Goal: Task Accomplishment & Management: Check status

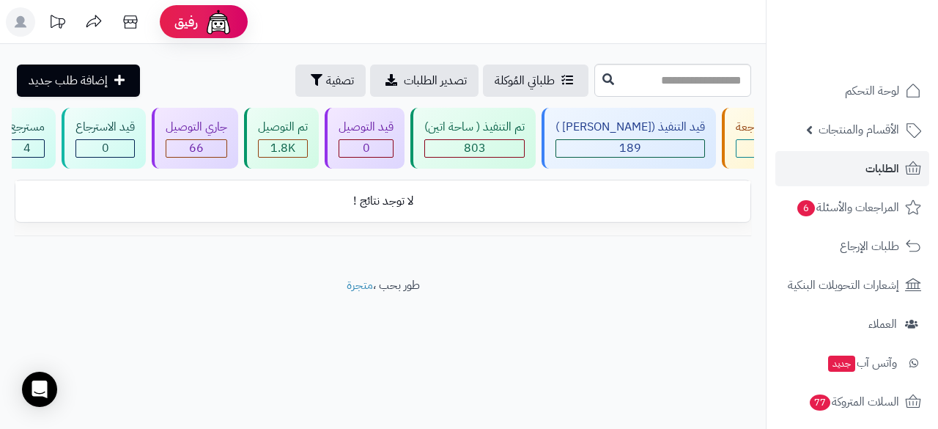
scroll to position [0, -147]
